Goal: Task Accomplishment & Management: Use online tool/utility

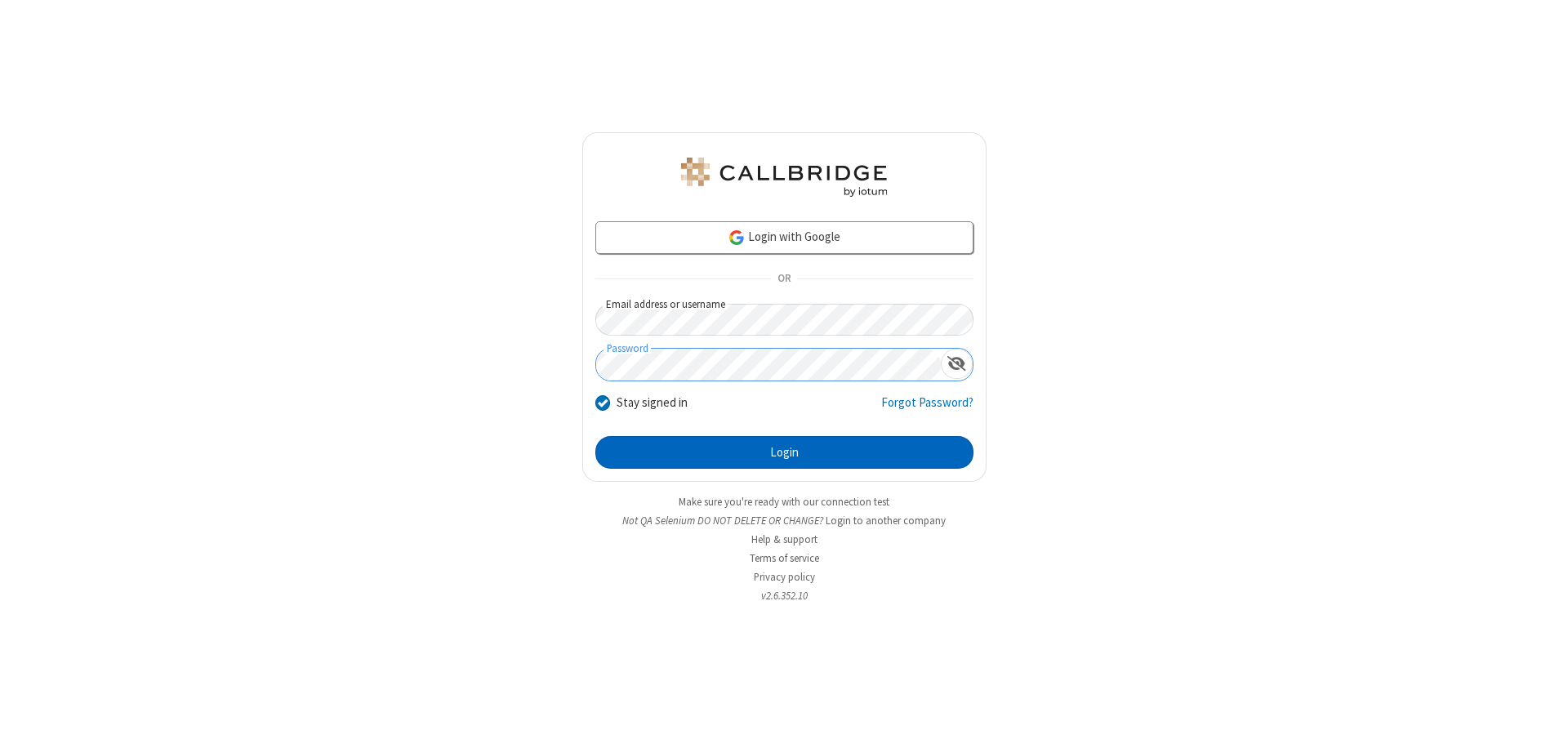
click at [784, 453] on button "Login" at bounding box center [784, 453] width 378 height 32
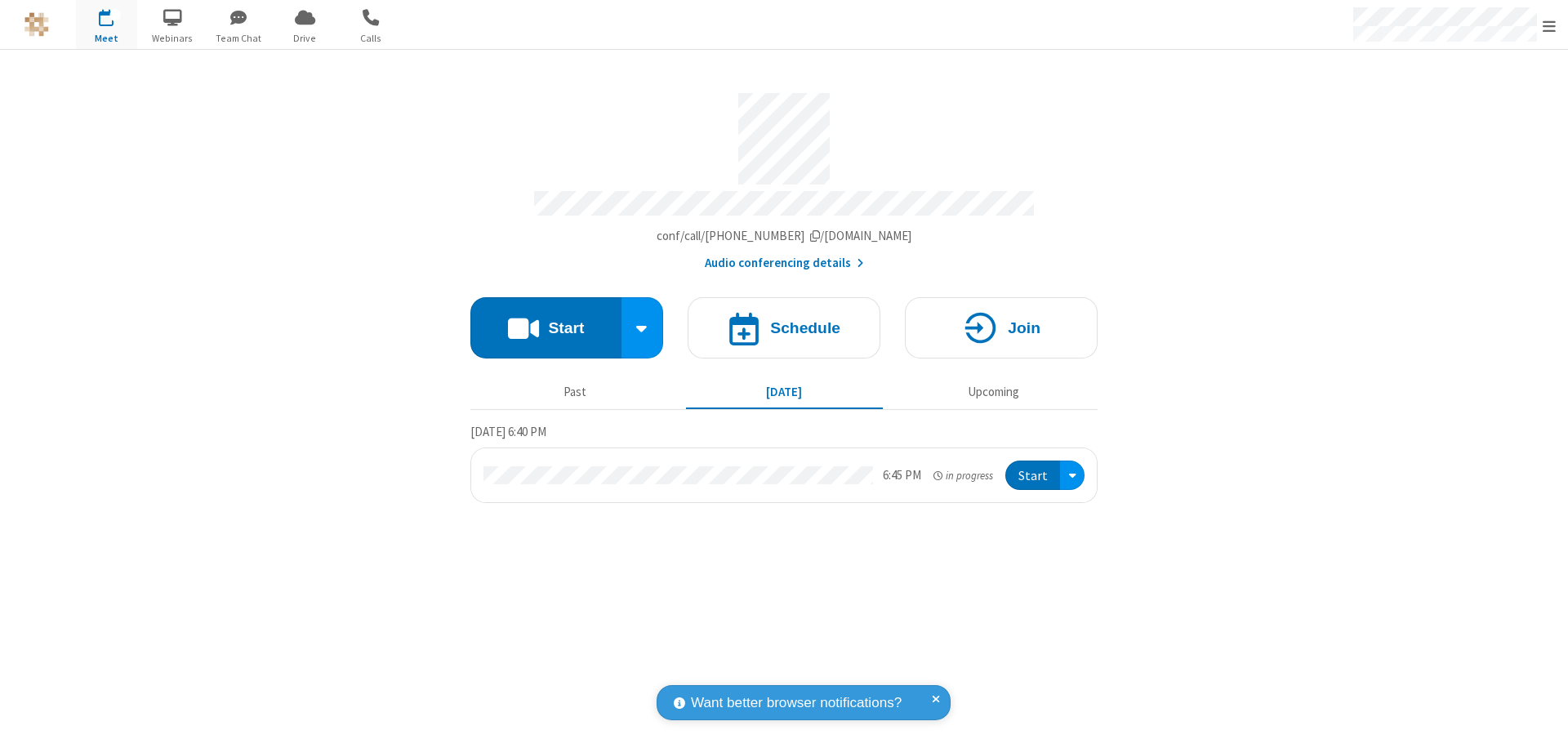
click at [546, 320] on button "Start" at bounding box center [546, 328] width 151 height 61
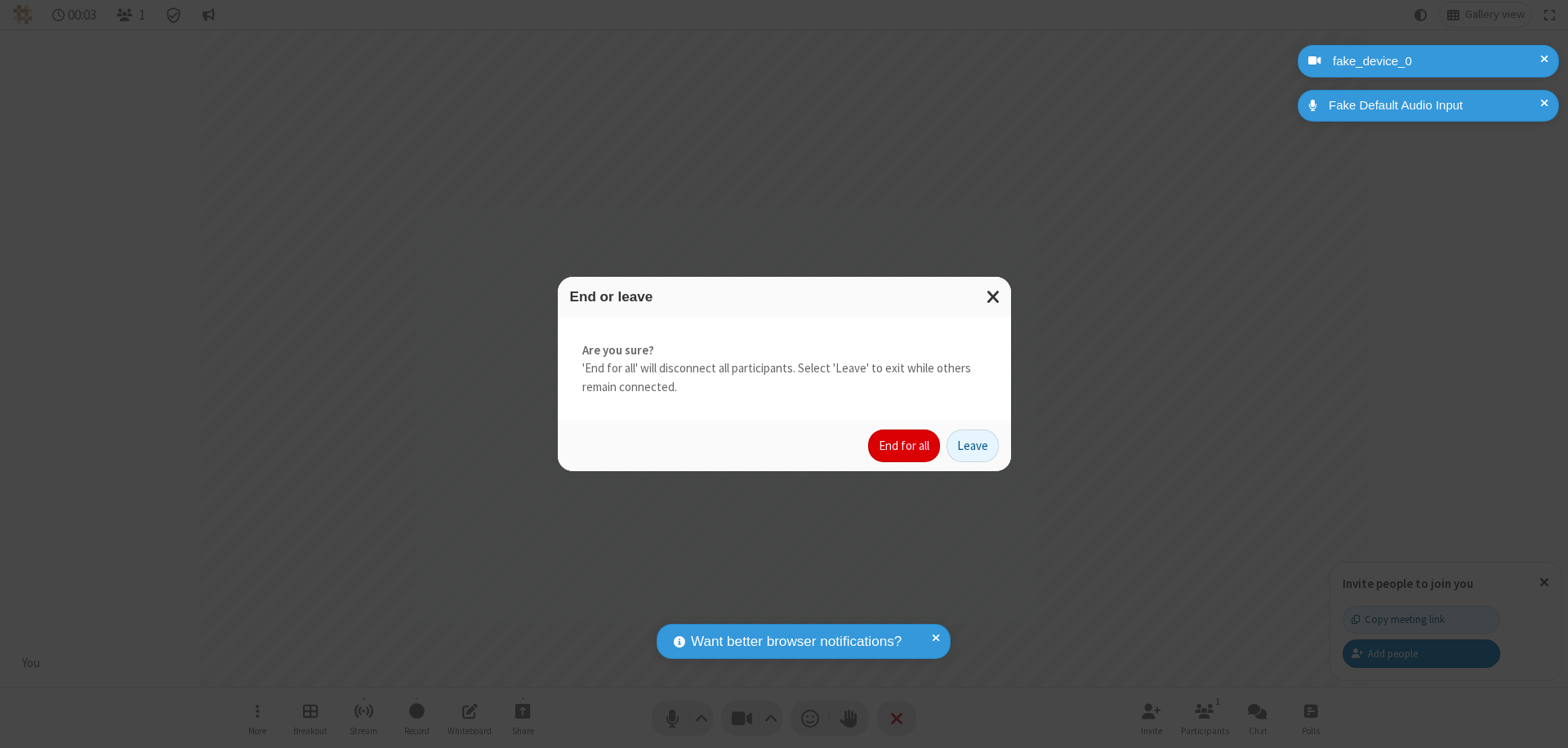
click at [905, 446] on button "End for all" at bounding box center [904, 446] width 72 height 32
